Goal: Task Accomplishment & Management: Use online tool/utility

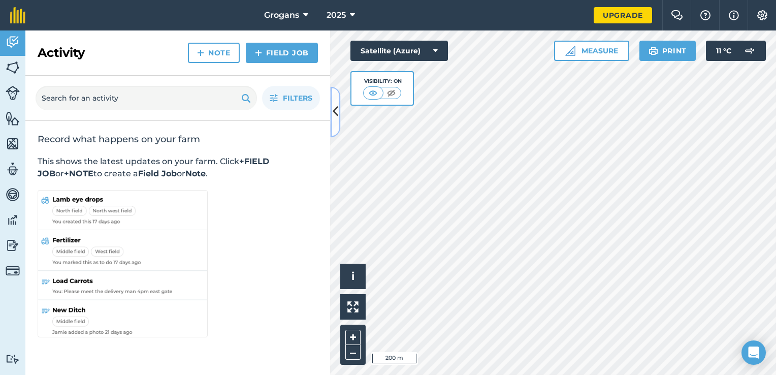
click at [335, 106] on icon at bounding box center [336, 112] width 6 height 18
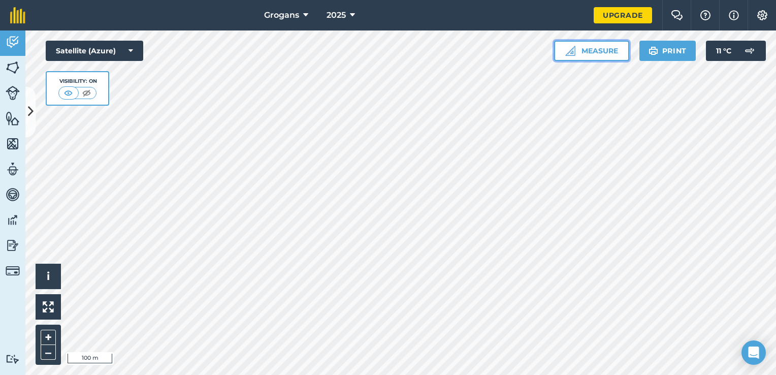
click at [581, 45] on button "Measure" at bounding box center [591, 51] width 75 height 20
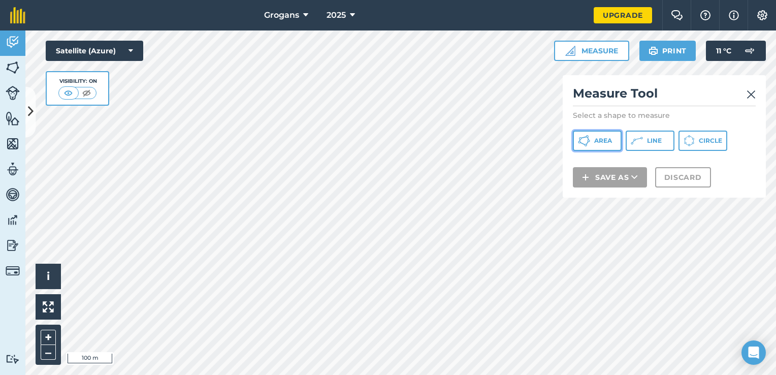
click at [605, 141] on span "Area" at bounding box center [603, 141] width 18 height 8
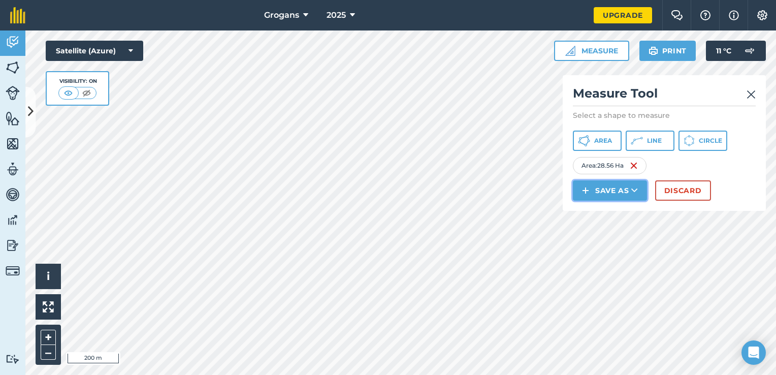
click at [599, 194] on button "Save as" at bounding box center [610, 190] width 74 height 20
click at [609, 213] on link "Field" at bounding box center [610, 213] width 71 height 22
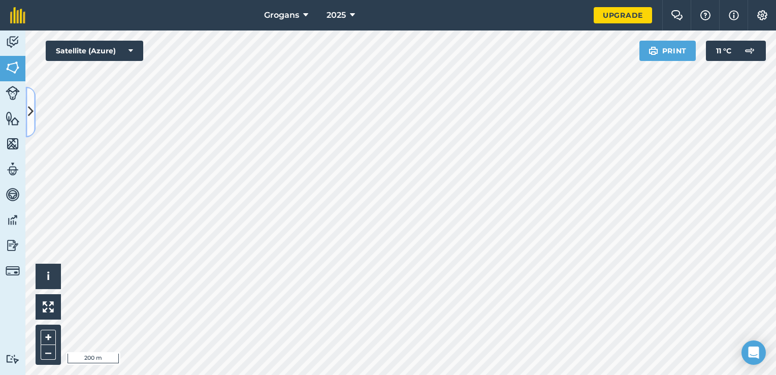
click at [33, 118] on icon at bounding box center [31, 112] width 6 height 18
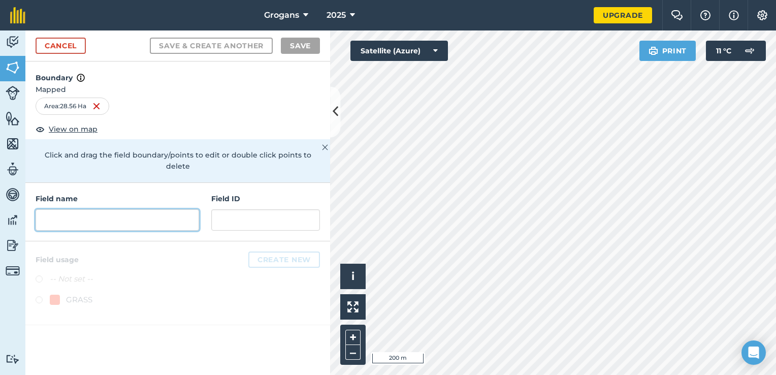
click at [106, 209] on input "text" at bounding box center [118, 219] width 164 height 21
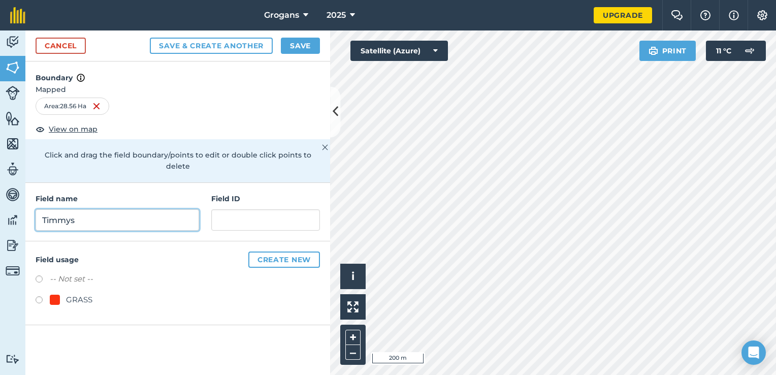
type input "Timmys"
click at [295, 51] on button "Save" at bounding box center [300, 46] width 39 height 16
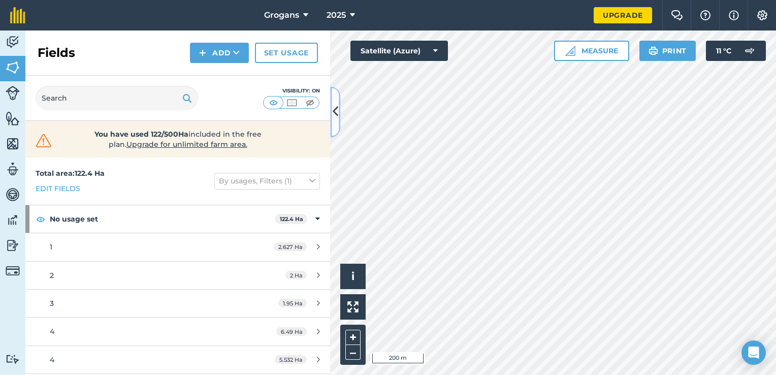
click at [337, 119] on icon at bounding box center [336, 112] width 6 height 18
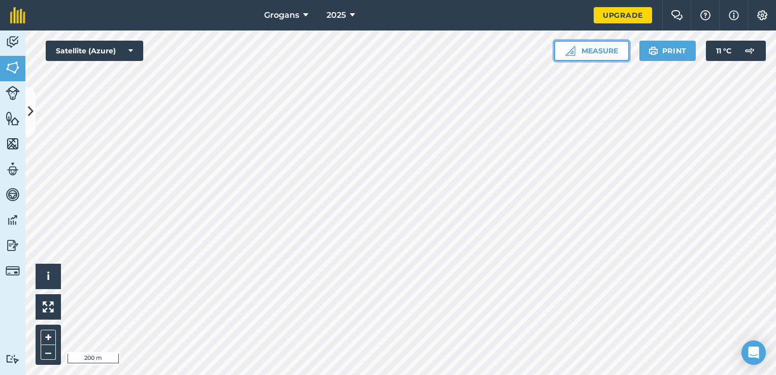
click at [606, 50] on button "Measure" at bounding box center [591, 51] width 75 height 20
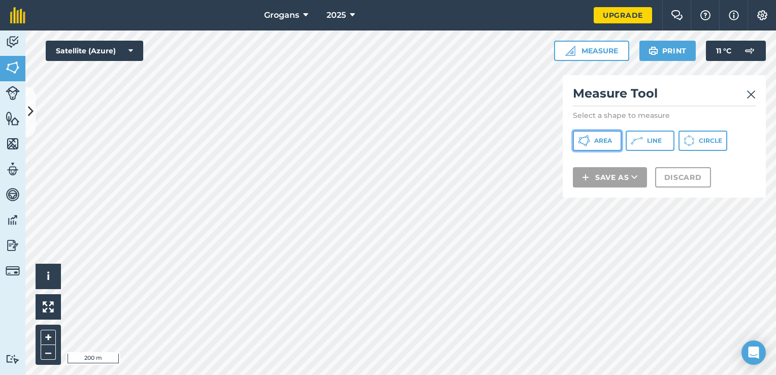
click at [599, 142] on span "Area" at bounding box center [603, 141] width 18 height 8
click at [752, 94] on img at bounding box center [751, 94] width 9 height 12
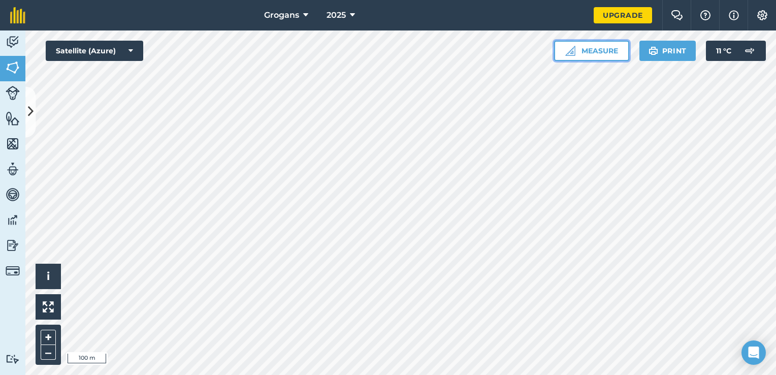
click at [604, 52] on button "Measure" at bounding box center [591, 51] width 75 height 20
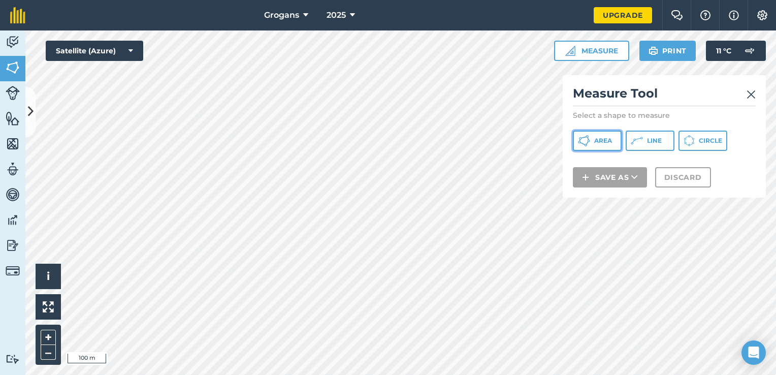
click at [587, 139] on icon at bounding box center [584, 141] width 12 height 12
click at [754, 97] on img at bounding box center [751, 94] width 9 height 12
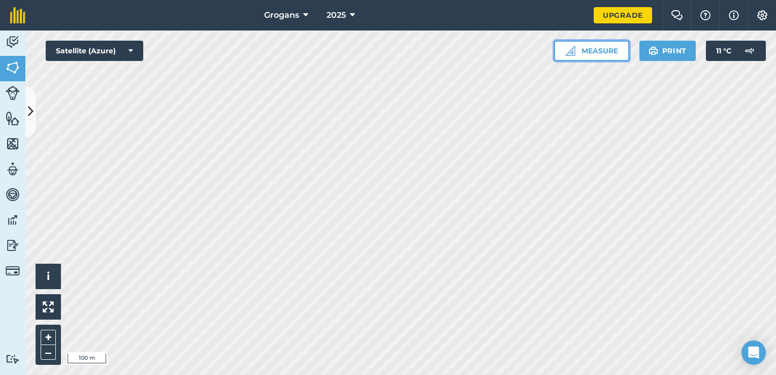
click at [591, 50] on button "Measure" at bounding box center [591, 51] width 75 height 20
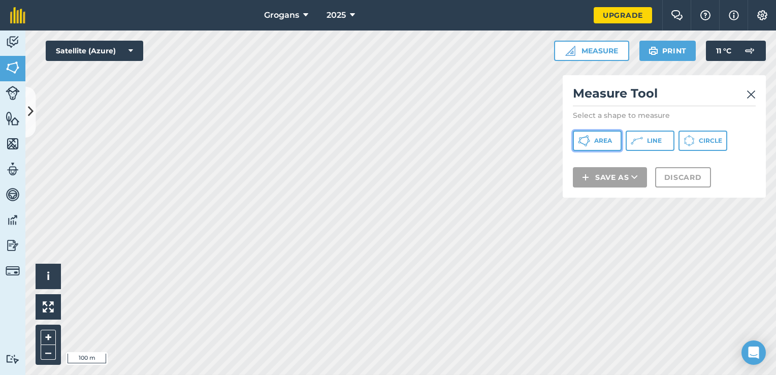
click at [578, 144] on icon at bounding box center [584, 141] width 12 height 12
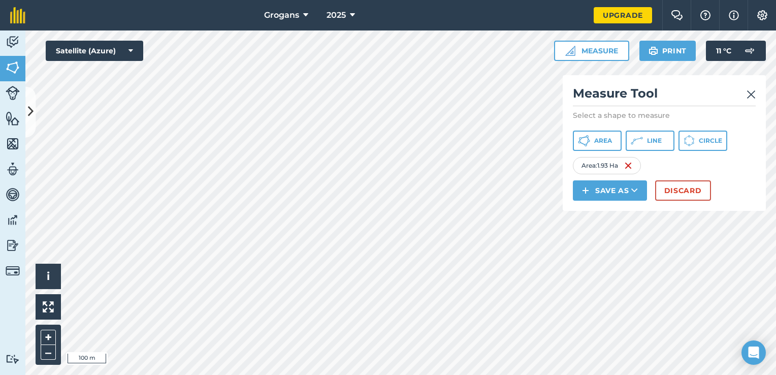
click at [753, 94] on img at bounding box center [751, 94] width 9 height 12
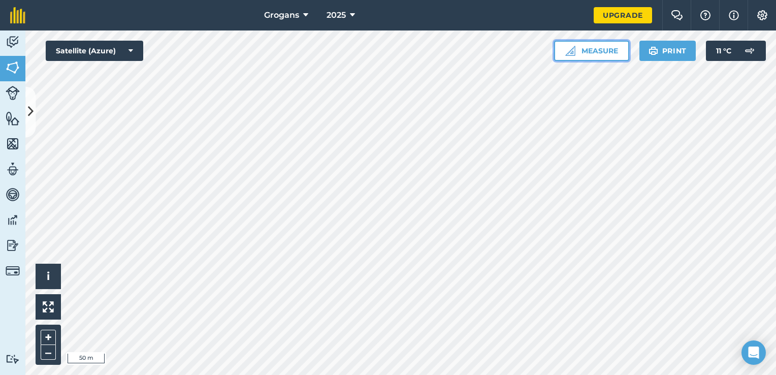
click at [601, 48] on button "Measure" at bounding box center [591, 51] width 75 height 20
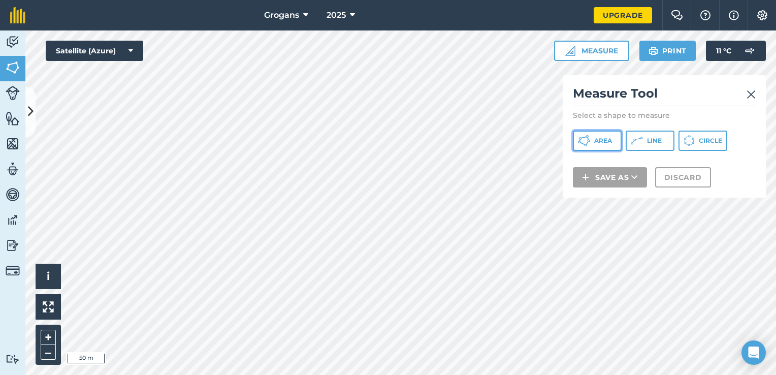
click at [587, 133] on button "Area" at bounding box center [597, 141] width 49 height 20
click at [749, 94] on img at bounding box center [751, 94] width 9 height 12
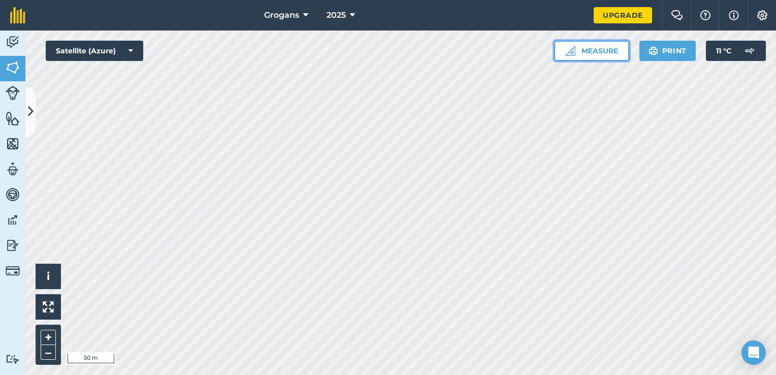
click at [593, 51] on button "Measure" at bounding box center [591, 51] width 75 height 20
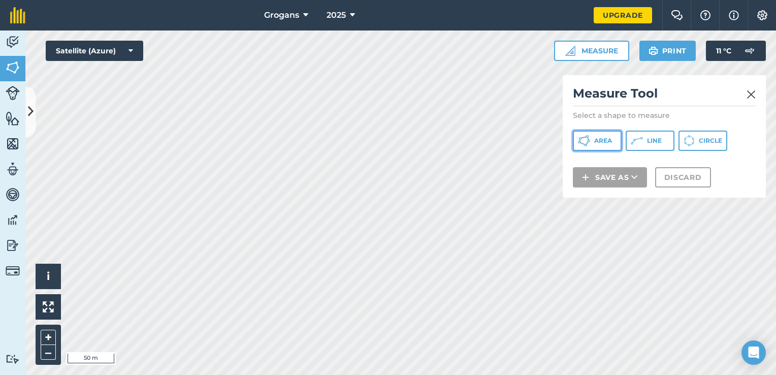
click at [604, 135] on button "Area" at bounding box center [597, 141] width 49 height 20
click at [755, 93] on img at bounding box center [751, 94] width 9 height 12
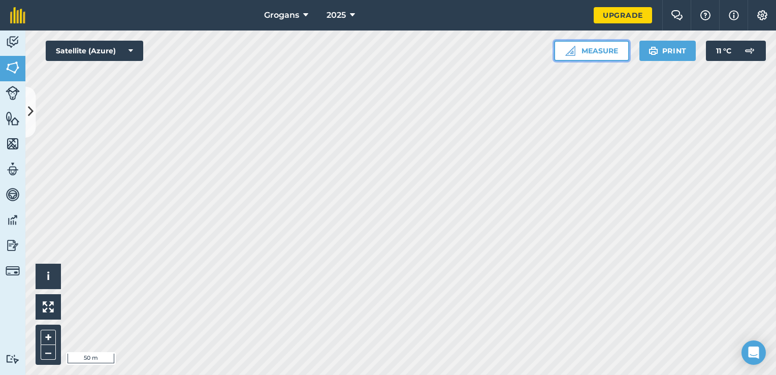
click at [590, 57] on button "Measure" at bounding box center [591, 51] width 75 height 20
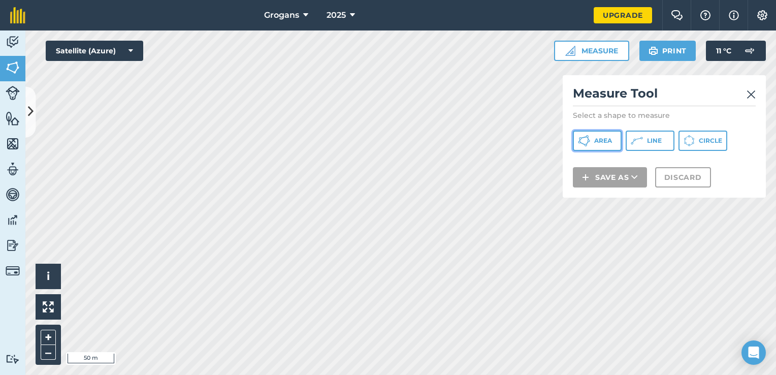
click at [592, 141] on button "Area" at bounding box center [597, 141] width 49 height 20
click at [750, 90] on img at bounding box center [751, 94] width 9 height 12
